Goal: Transaction & Acquisition: Purchase product/service

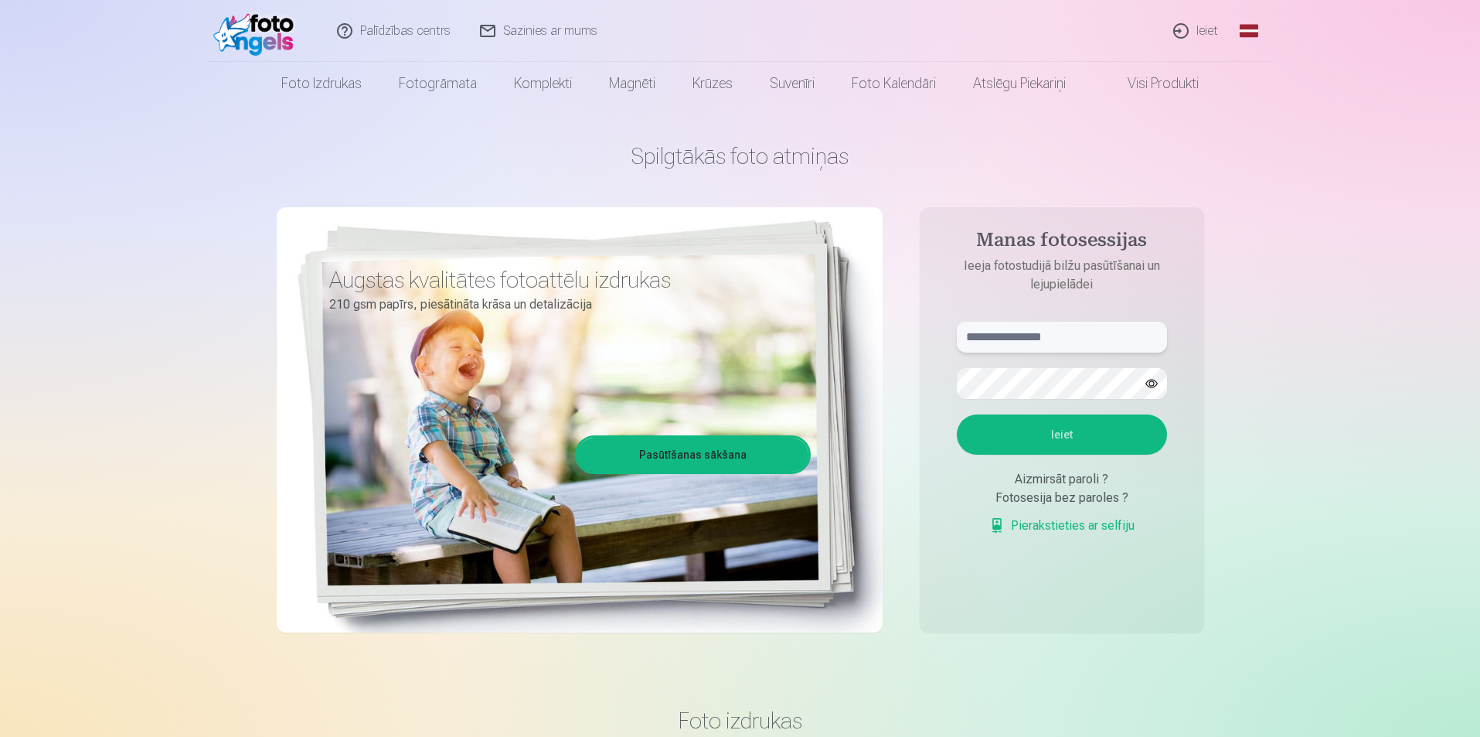
click at [1024, 347] on input "text" at bounding box center [1062, 337] width 210 height 31
type input "**********"
click at [1057, 434] on button "Ieiet" at bounding box center [1062, 434] width 210 height 40
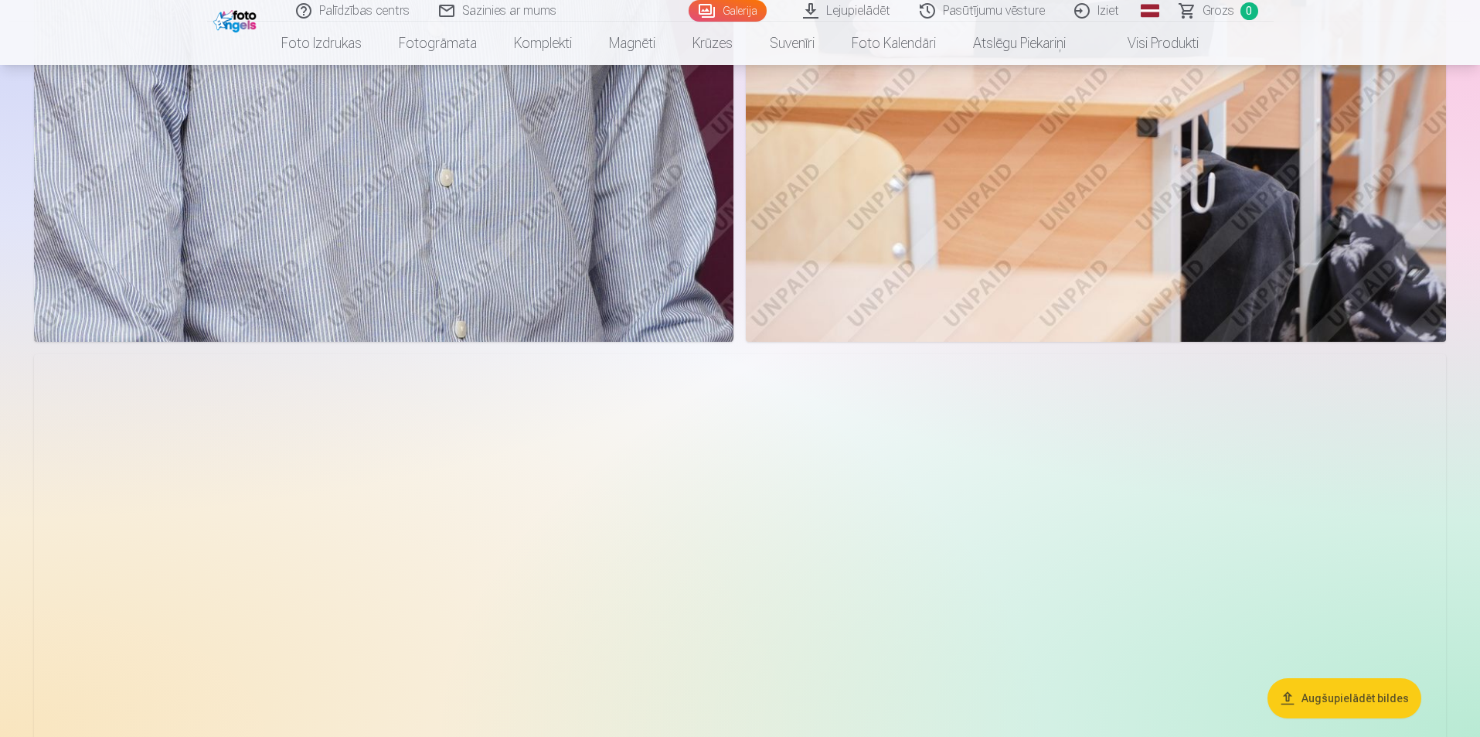
scroll to position [5798, 0]
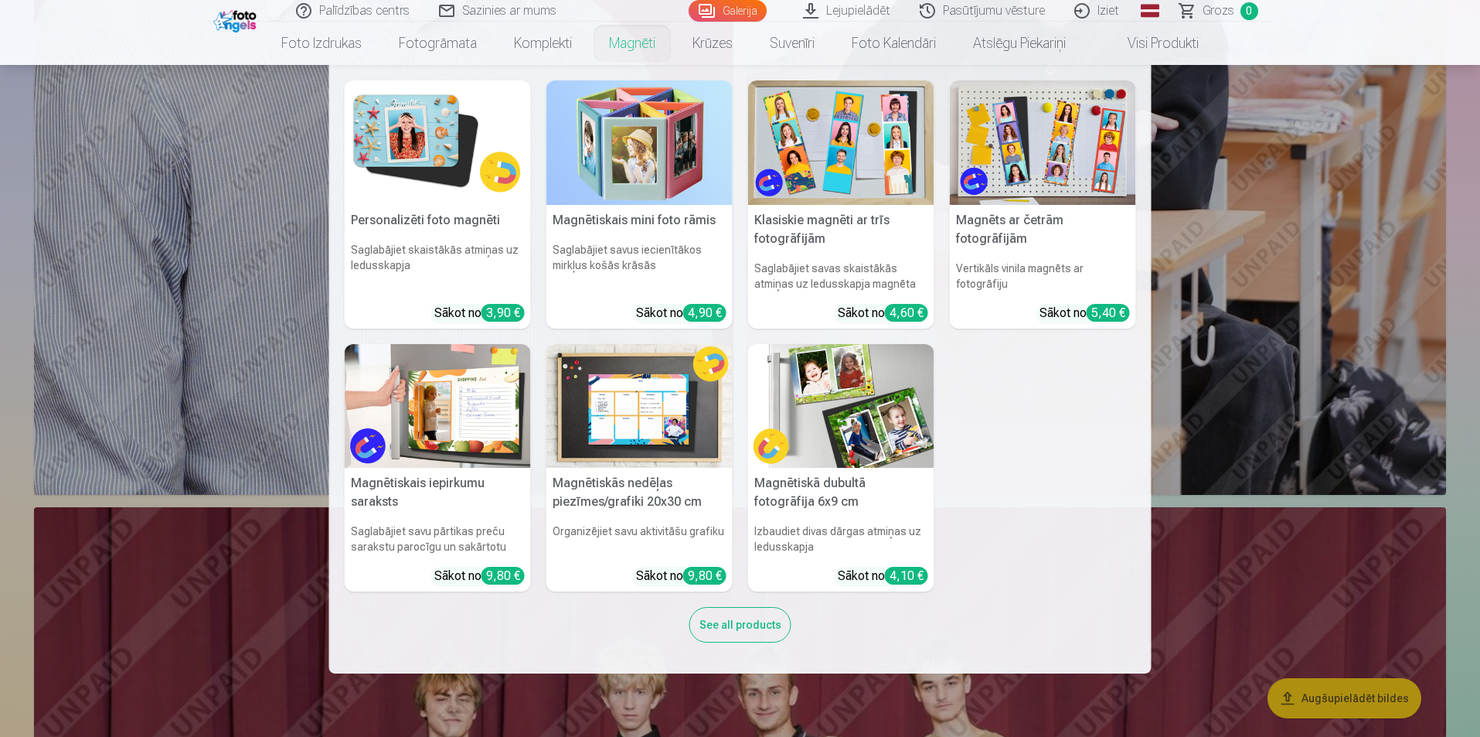
click at [648, 37] on link "Magnēti" at bounding box center [632, 43] width 83 height 43
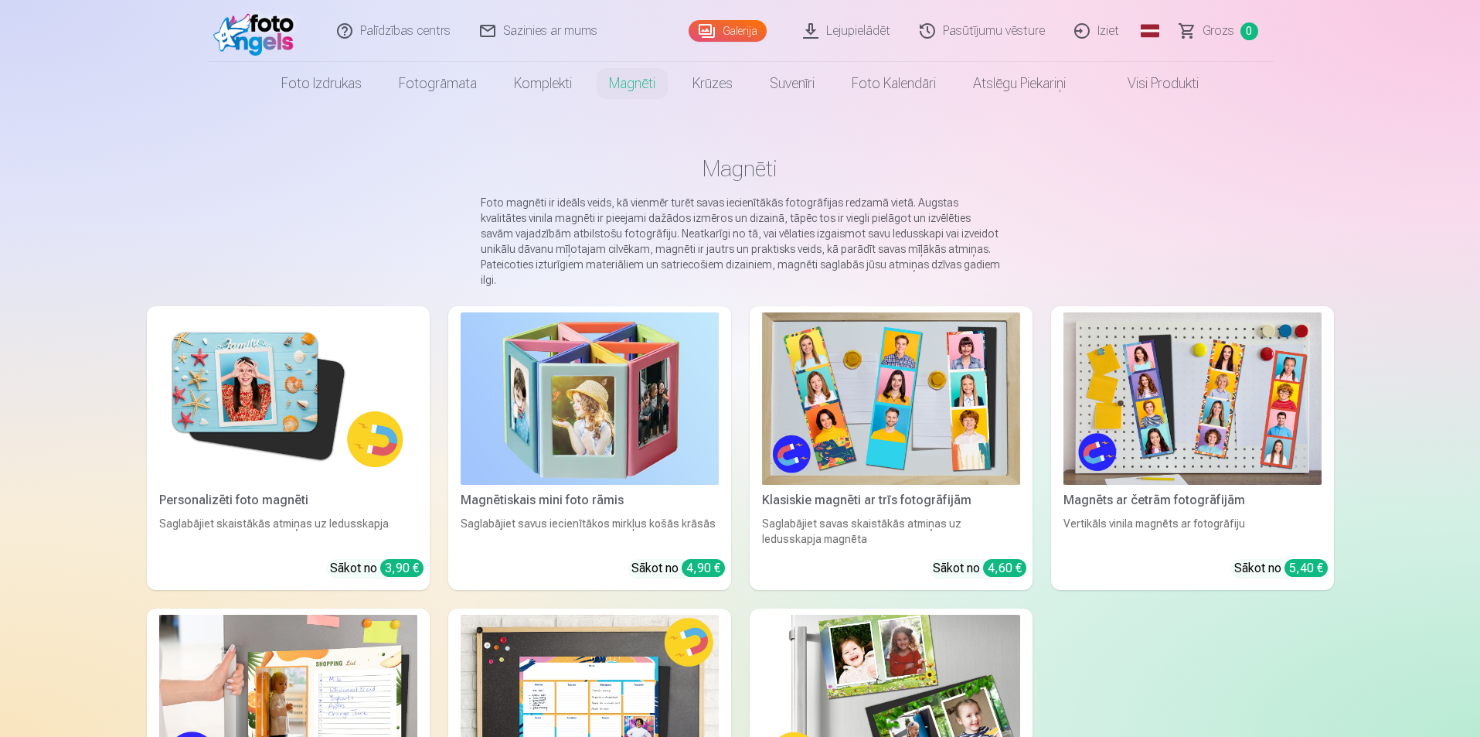
click at [1100, 28] on link "Iziet" at bounding box center [1098, 31] width 74 height 62
